Goal: Information Seeking & Learning: Learn about a topic

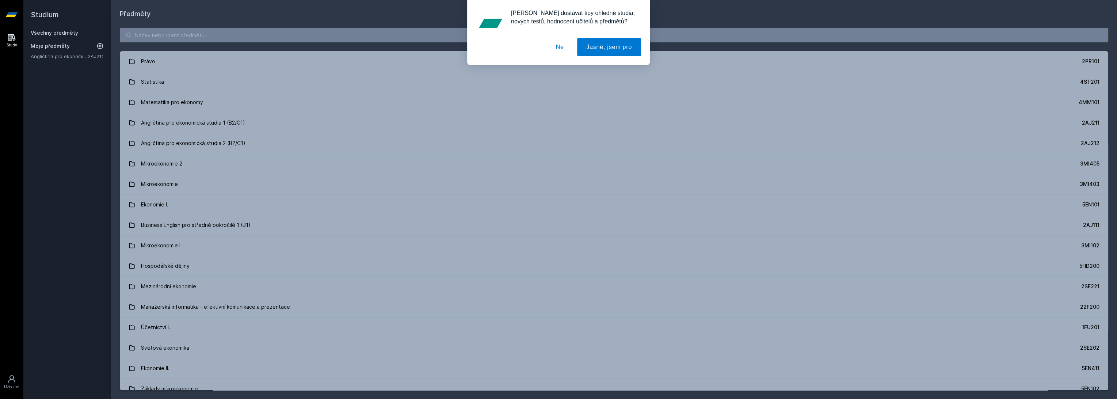
click at [221, 39] on div "[PERSON_NAME] dostávat tipy ohledně studia, nových testů, hodnocení učitelů a p…" at bounding box center [558, 32] width 1117 height 65
click at [225, 35] on div "[PERSON_NAME] dostávat tipy ohledně studia, nových testů, hodnocení učitelů a p…" at bounding box center [558, 32] width 1117 height 65
drag, startPoint x: 178, startPoint y: 31, endPoint x: 164, endPoint y: 31, distance: 13.1
click at [168, 31] on div "[PERSON_NAME] dostávat tipy ohledně studia, nových testů, hodnocení učitelů a p…" at bounding box center [558, 32] width 1117 height 65
click at [164, 31] on div "[PERSON_NAME] dostávat tipy ohledně studia, nových testů, hodnocení učitelů a p…" at bounding box center [558, 32] width 1117 height 65
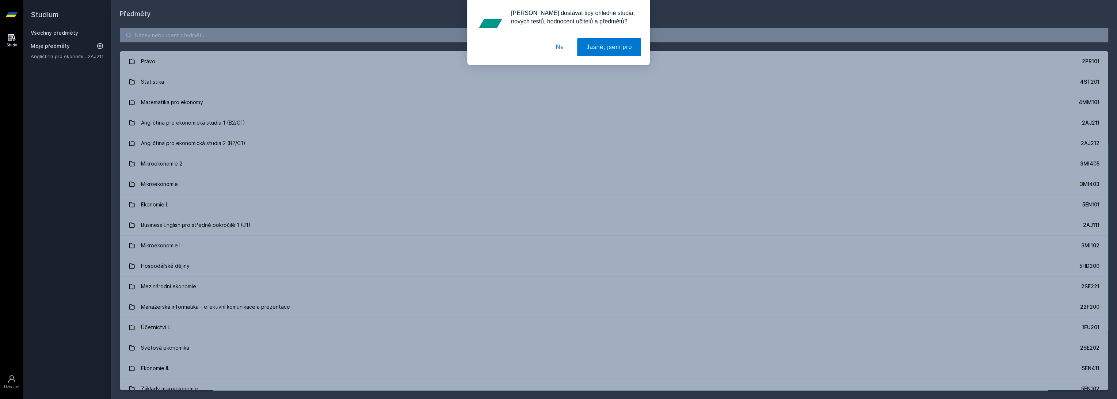
click at [558, 46] on button "Ne" at bounding box center [560, 47] width 26 height 18
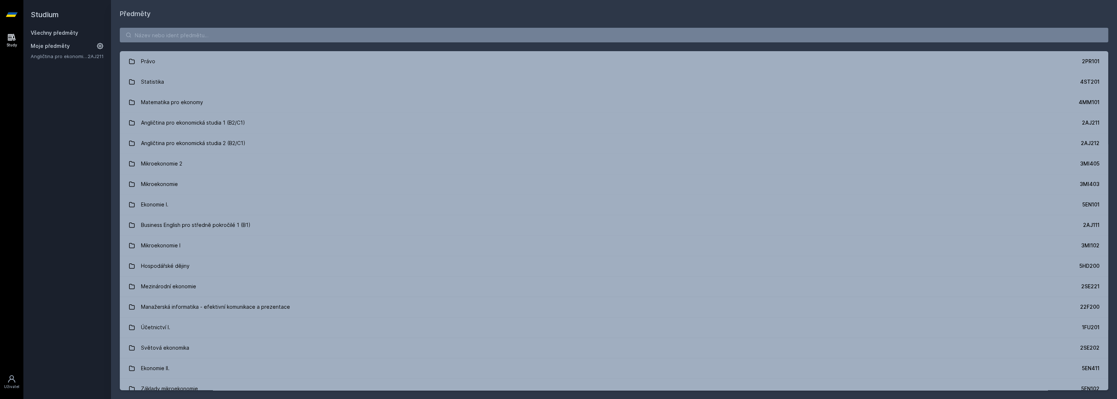
drag, startPoint x: 424, startPoint y: 38, endPoint x: 421, endPoint y: 23, distance: 14.7
click at [424, 38] on div "[PERSON_NAME] dostávat tipy ohledně studia, nových testů, hodnocení učitelů a p…" at bounding box center [558, 32] width 1117 height 65
click at [304, 14] on h1 "Předměty" at bounding box center [614, 14] width 988 height 10
click at [275, 34] on input "search" at bounding box center [614, 35] width 988 height 15
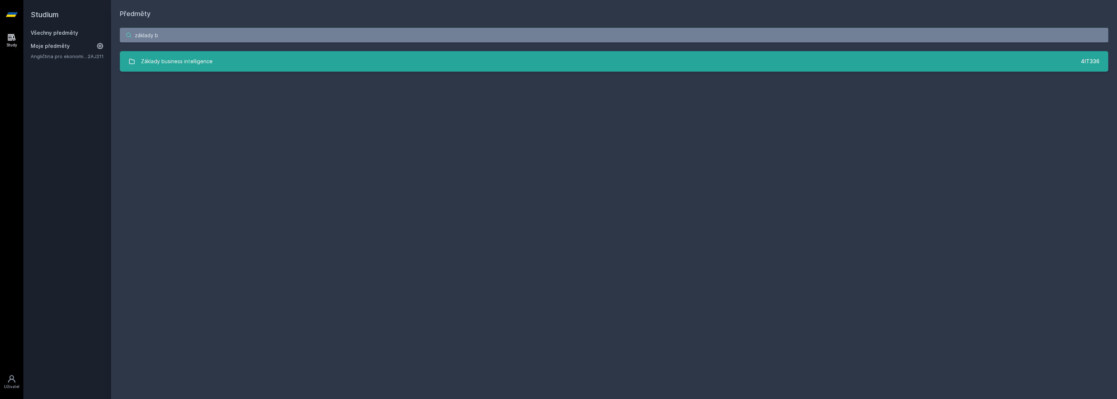
type input "základy b"
click at [298, 60] on link "Základy business intelligence 4IT336" at bounding box center [614, 61] width 988 height 20
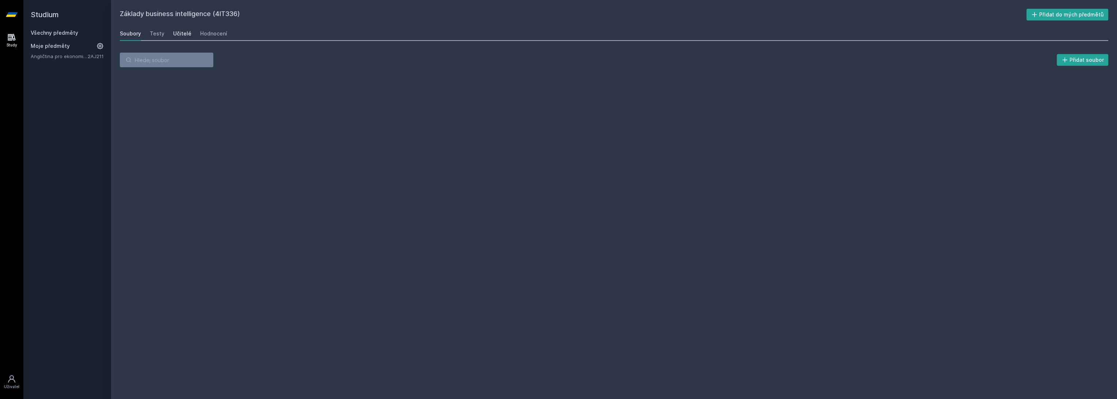
click at [178, 34] on div "Učitelé" at bounding box center [182, 33] width 18 height 7
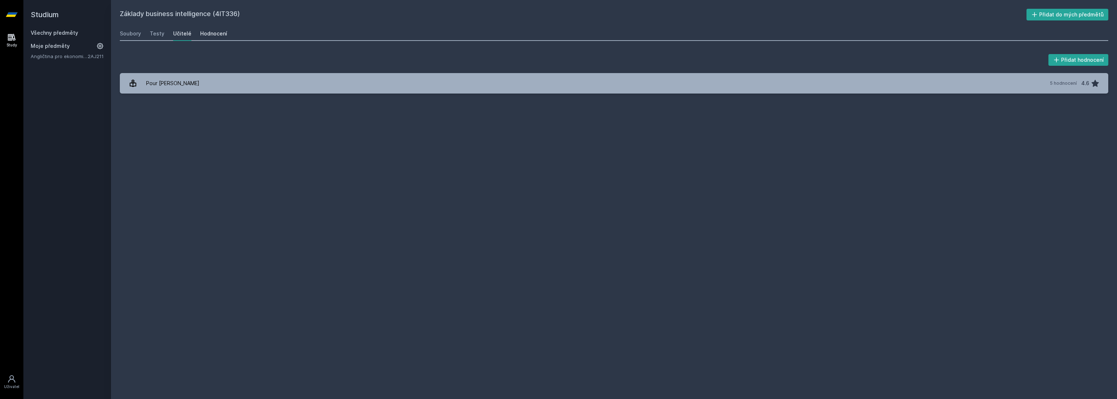
click at [202, 31] on div "Hodnocení" at bounding box center [213, 33] width 27 height 7
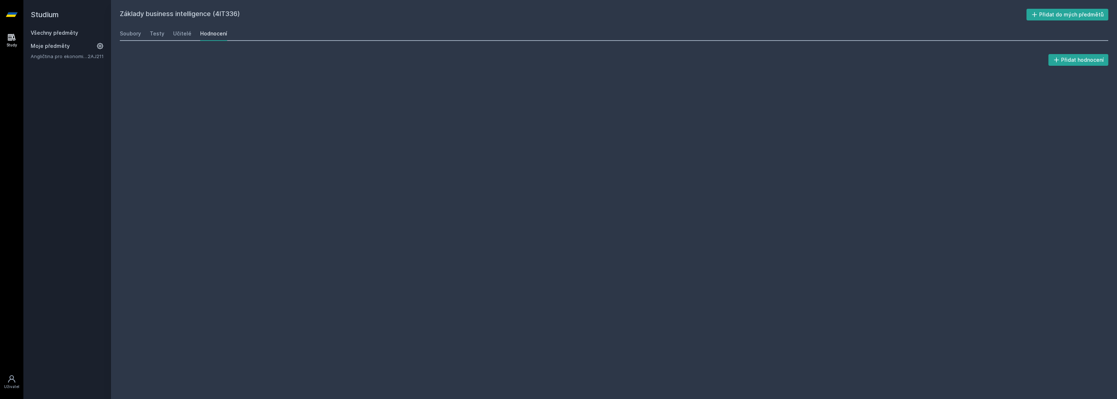
click at [192, 31] on div "Soubory Testy Učitelé Hodnocení" at bounding box center [614, 33] width 988 height 15
click at [191, 34] on div "Soubory Testy Učitelé Hodnocení" at bounding box center [614, 33] width 988 height 15
click at [184, 35] on div "Učitelé" at bounding box center [182, 33] width 18 height 7
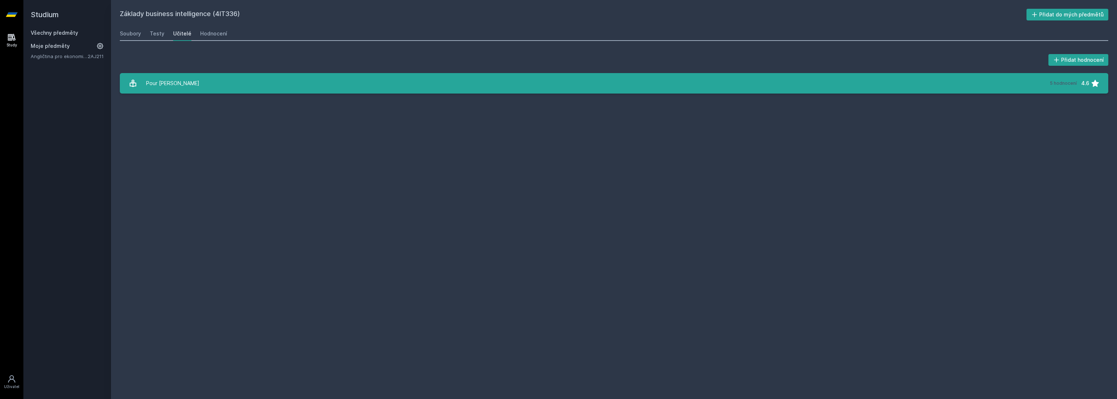
click at [187, 78] on link "Pour [PERSON_NAME][DATE] hodnocení 4.6" at bounding box center [614, 83] width 988 height 20
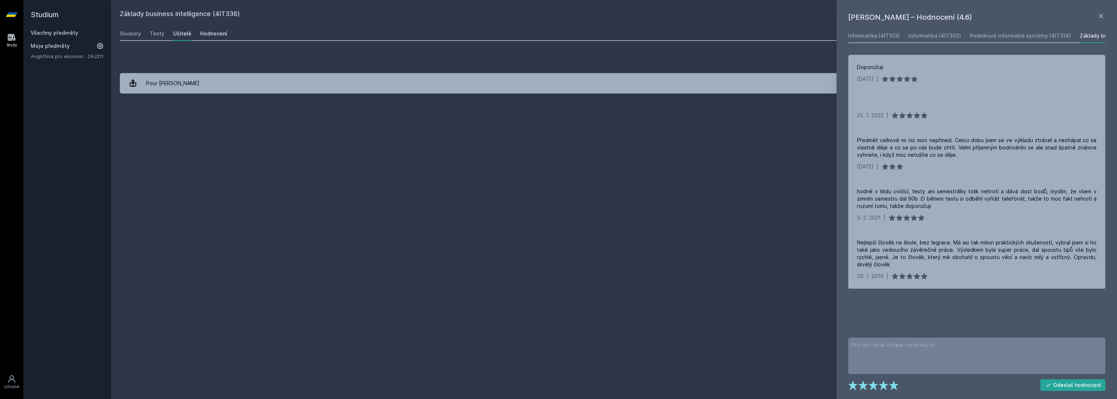
click at [211, 26] on link "Hodnocení" at bounding box center [213, 33] width 27 height 15
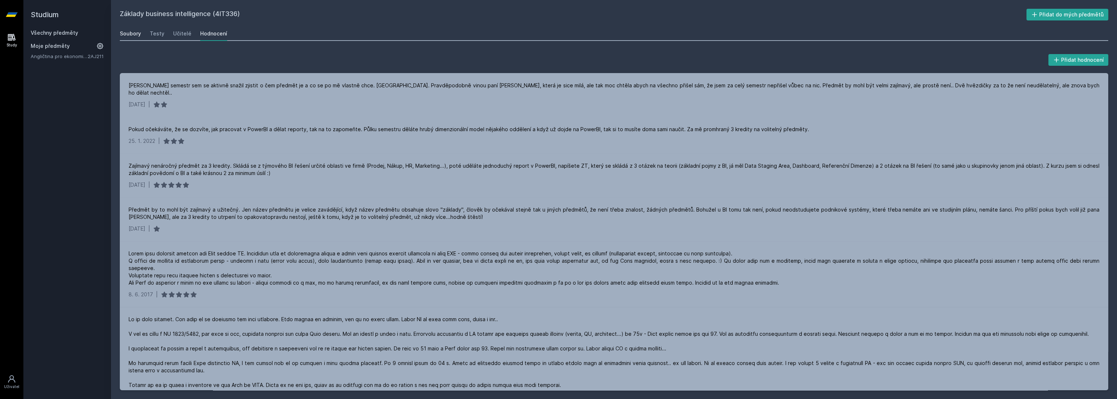
click at [120, 28] on link "Soubory" at bounding box center [130, 33] width 21 height 15
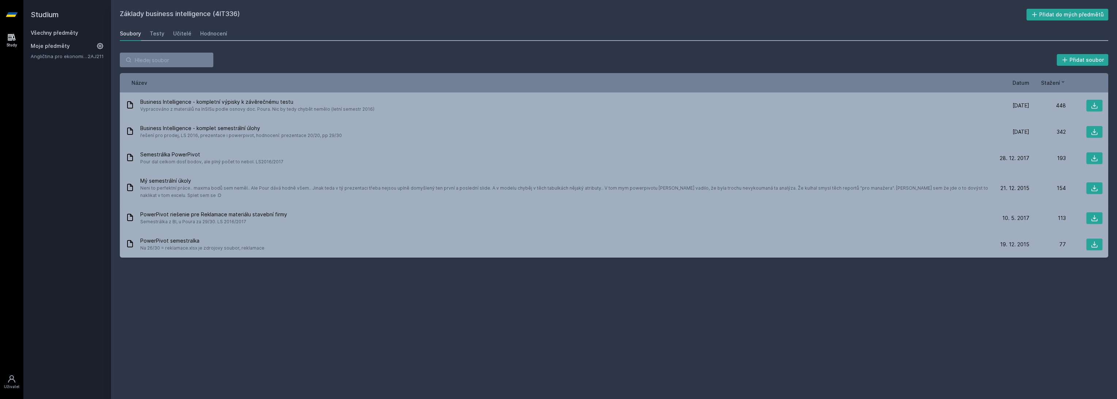
click at [1056, 77] on div "Název Datum Stažení" at bounding box center [614, 82] width 988 height 19
click at [1020, 81] on span "Datum" at bounding box center [1020, 83] width 17 height 8
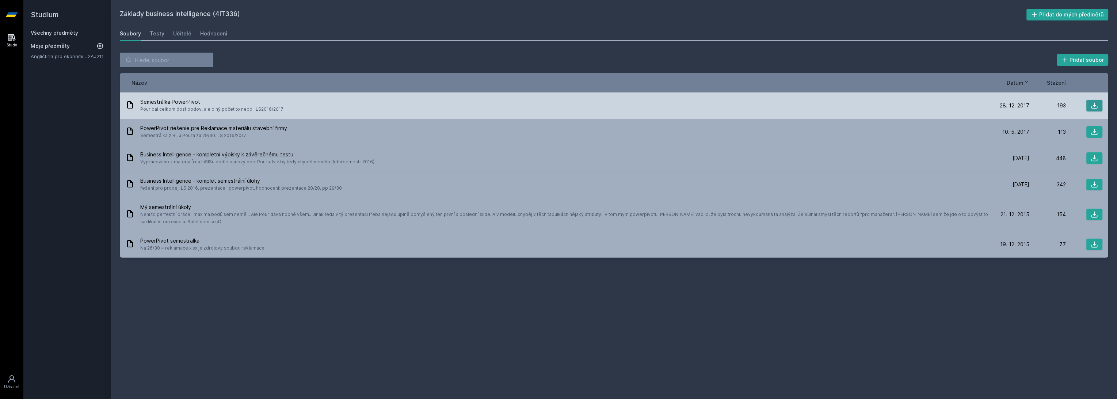
click at [1092, 102] on icon at bounding box center [1094, 105] width 7 height 7
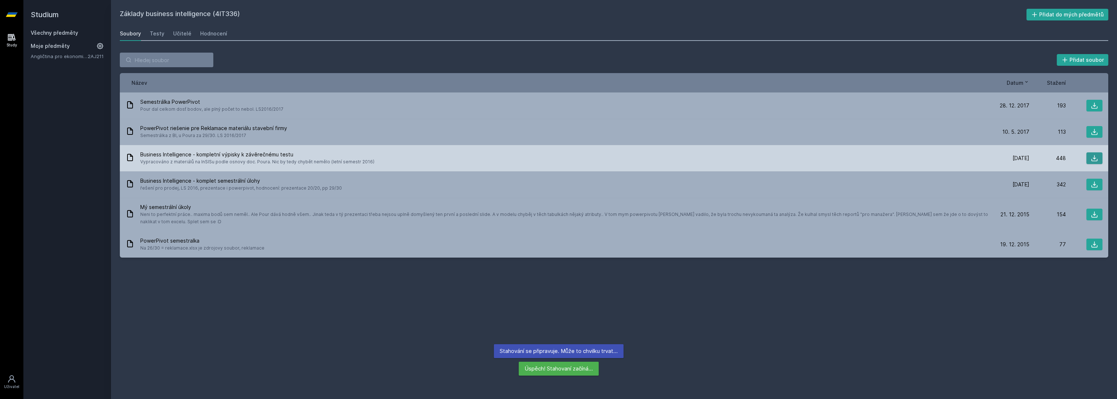
click at [1098, 157] on icon at bounding box center [1094, 157] width 7 height 7
